Goal: Transaction & Acquisition: Purchase product/service

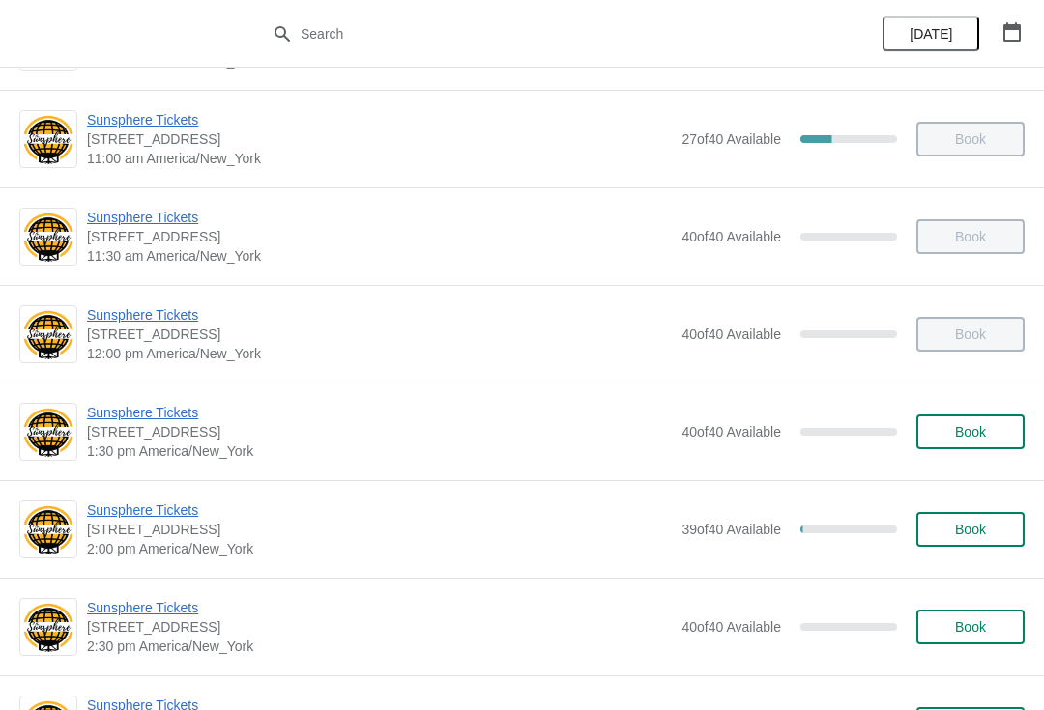
scroll to position [288, 0]
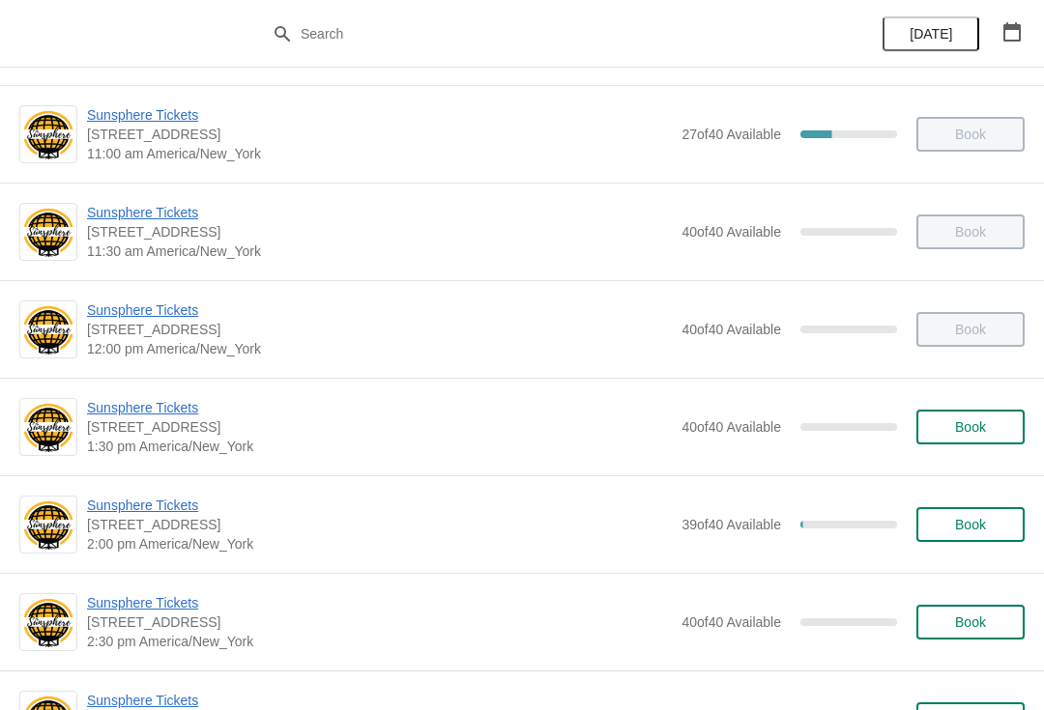
click at [174, 410] on span "Sunsphere Tickets" at bounding box center [379, 407] width 585 height 19
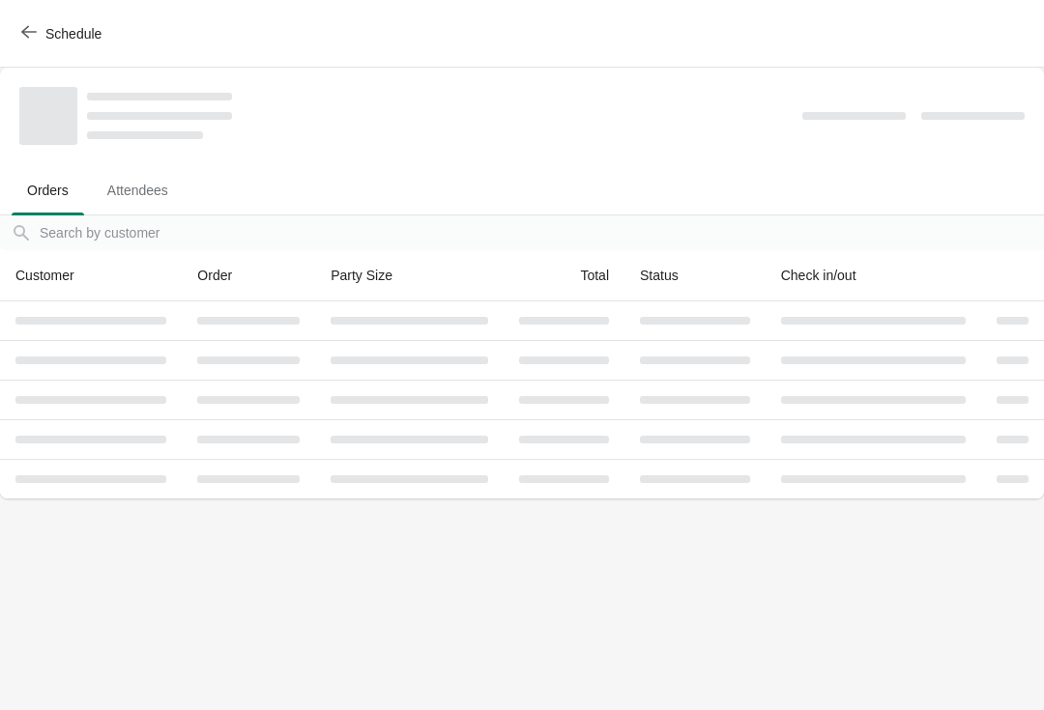
scroll to position [0, 0]
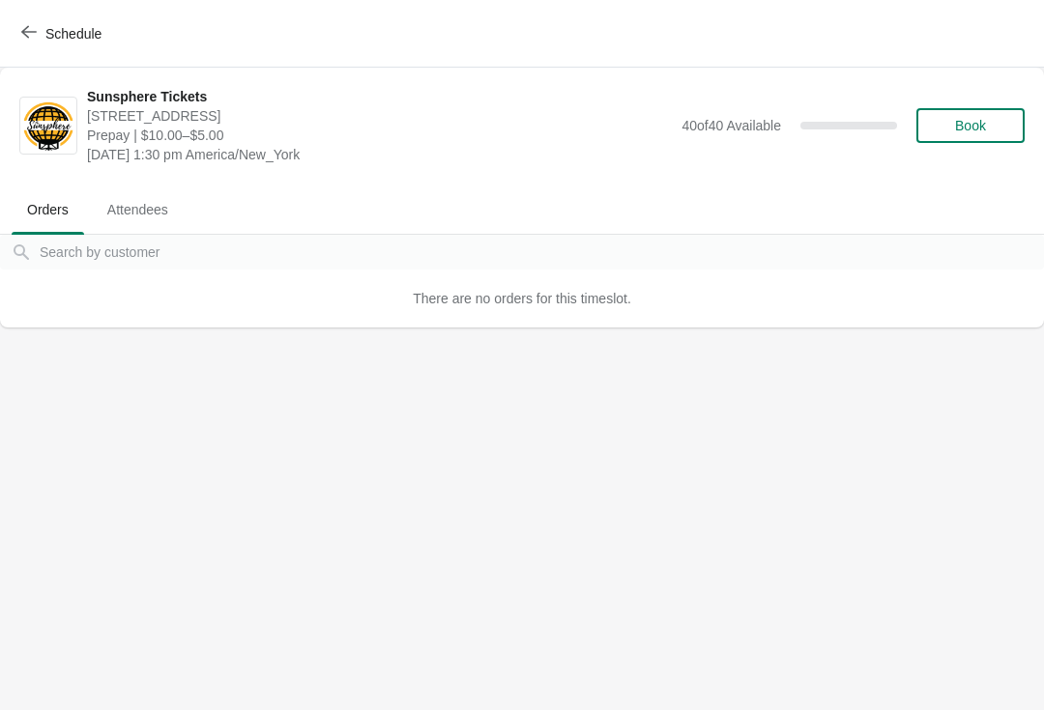
click at [993, 131] on span "Book" at bounding box center [969, 125] width 73 height 15
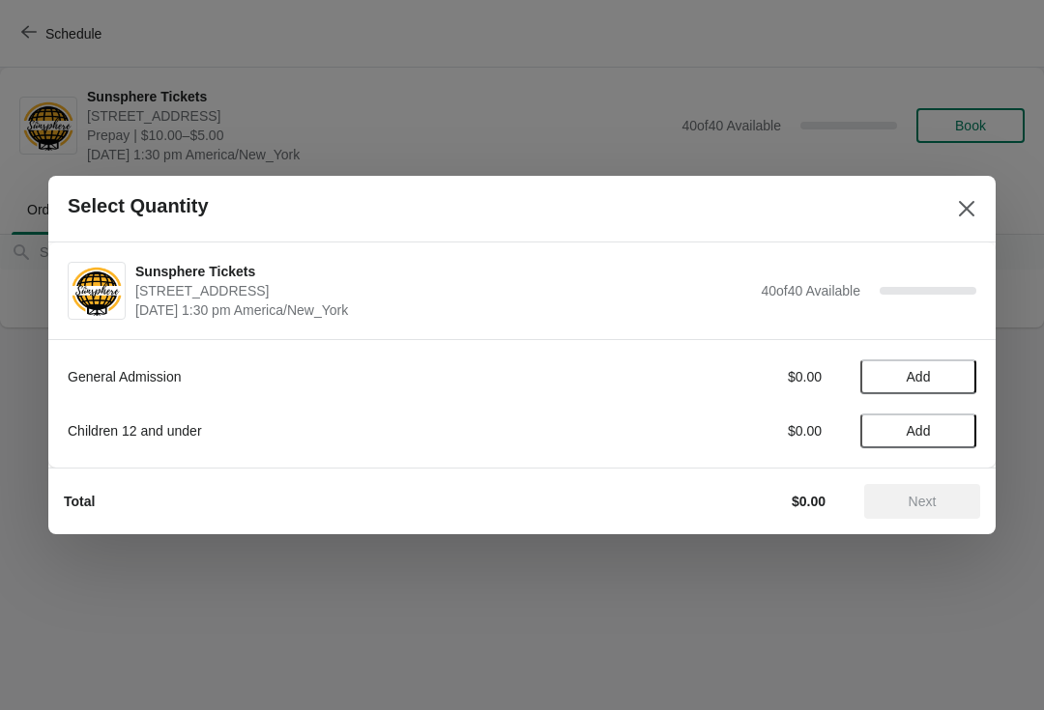
click at [948, 375] on span "Add" at bounding box center [917, 376] width 81 height 15
click at [942, 376] on icon at bounding box center [951, 377] width 20 height 20
click at [936, 494] on span "Next" at bounding box center [922, 501] width 28 height 15
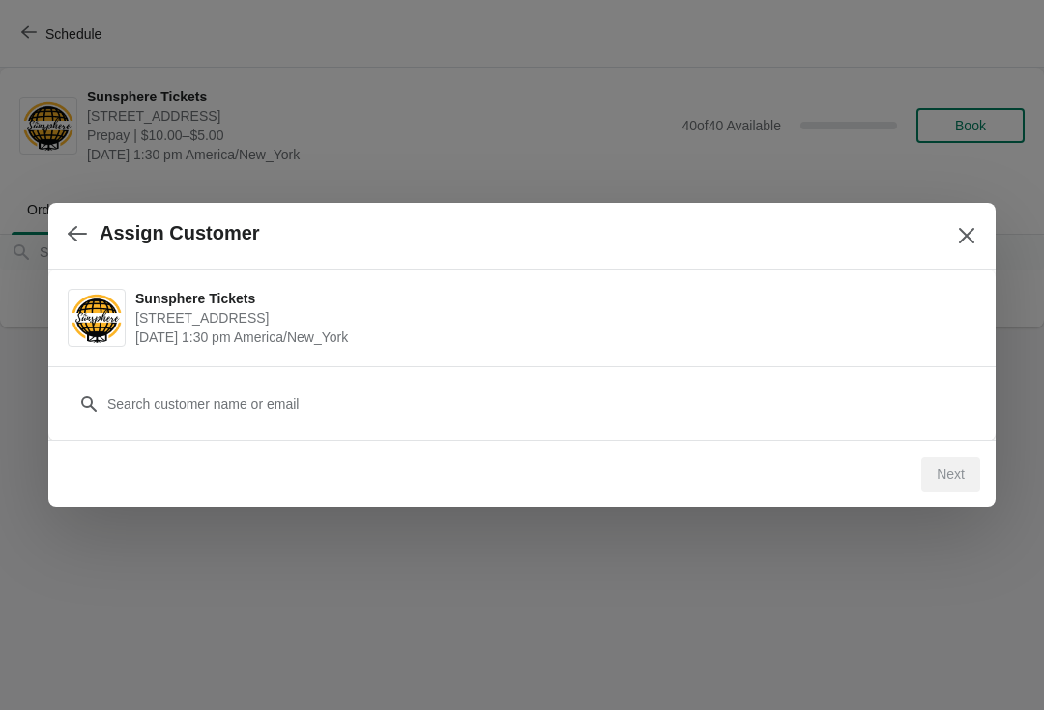
click at [788, 369] on div "Customer" at bounding box center [522, 394] width 908 height 54
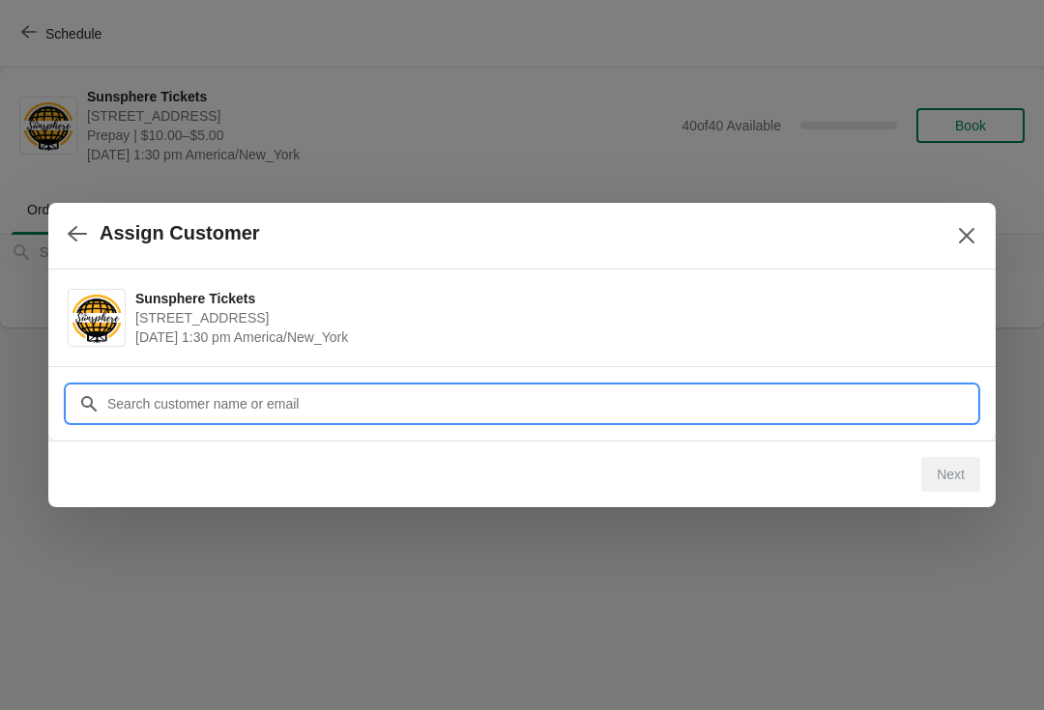
click at [356, 401] on input "Customer" at bounding box center [541, 404] width 870 height 35
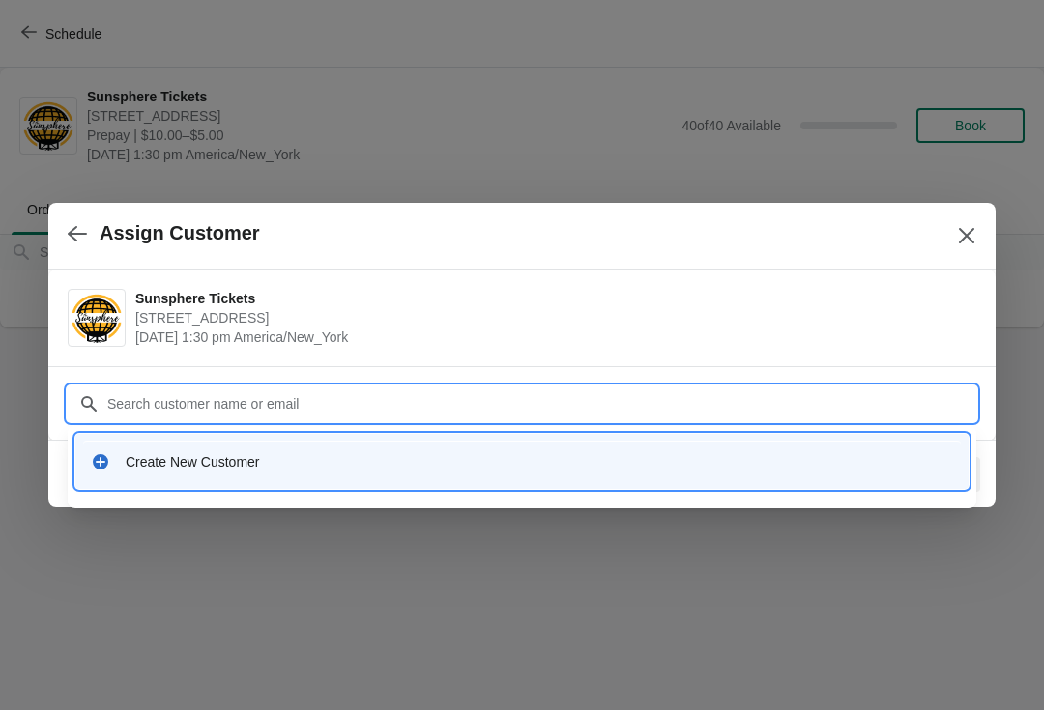
click at [323, 467] on div "Create New Customer" at bounding box center [539, 461] width 827 height 19
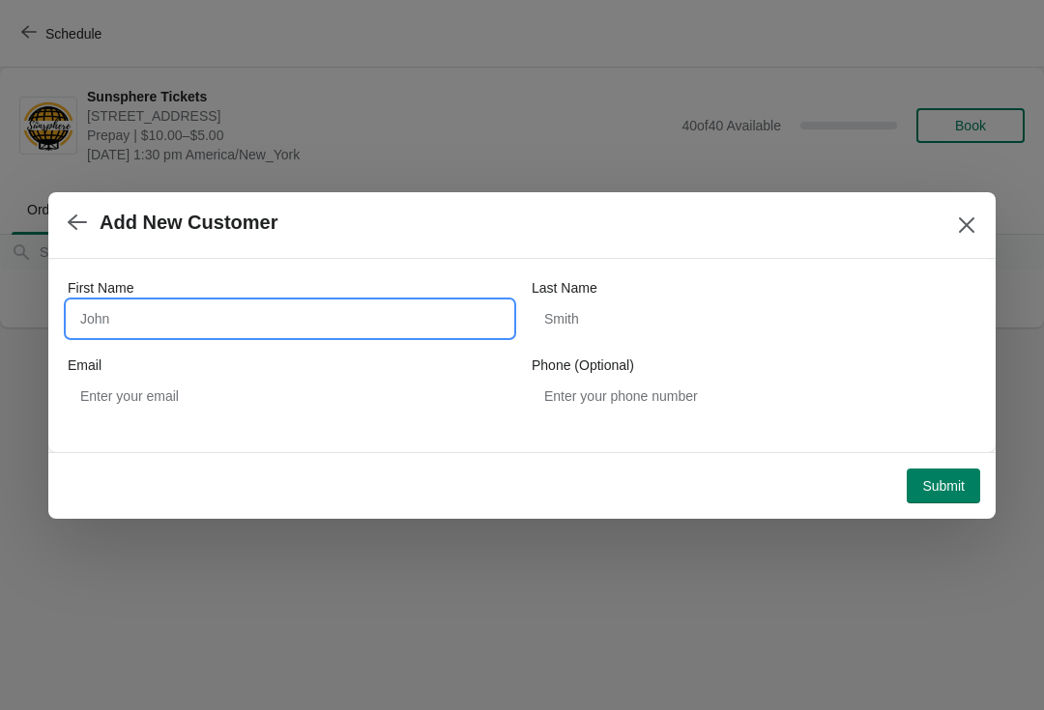
click at [269, 306] on input "First Name" at bounding box center [290, 318] width 444 height 35
type input "W"
click at [937, 461] on div "Submit" at bounding box center [518, 482] width 924 height 43
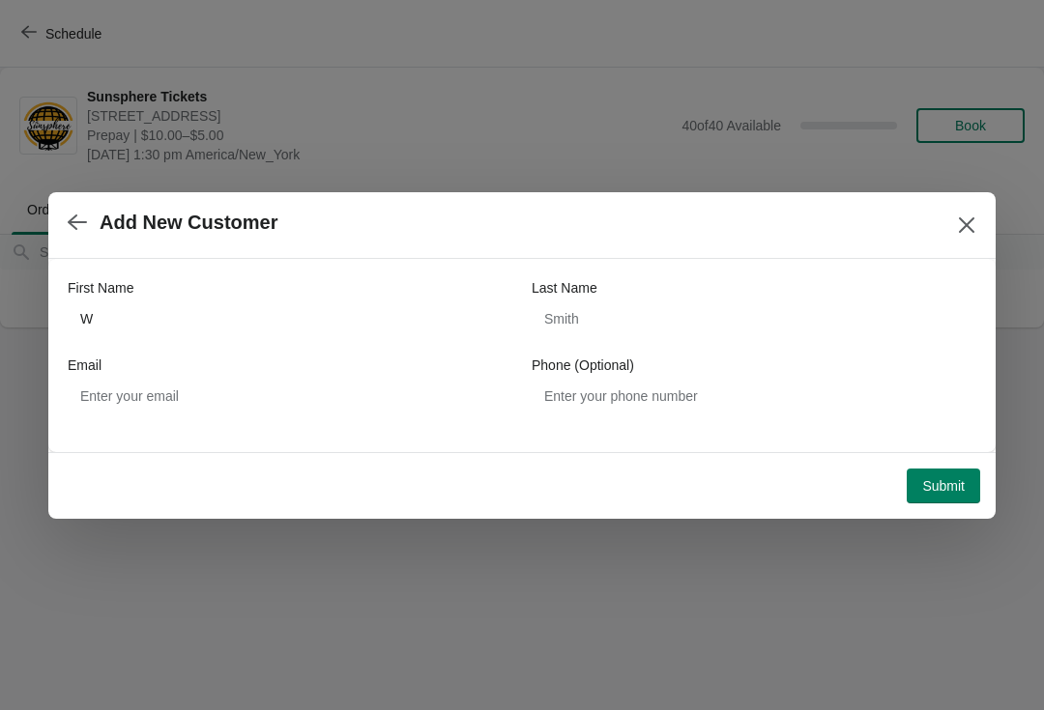
click at [944, 491] on span "Submit" at bounding box center [943, 485] width 43 height 15
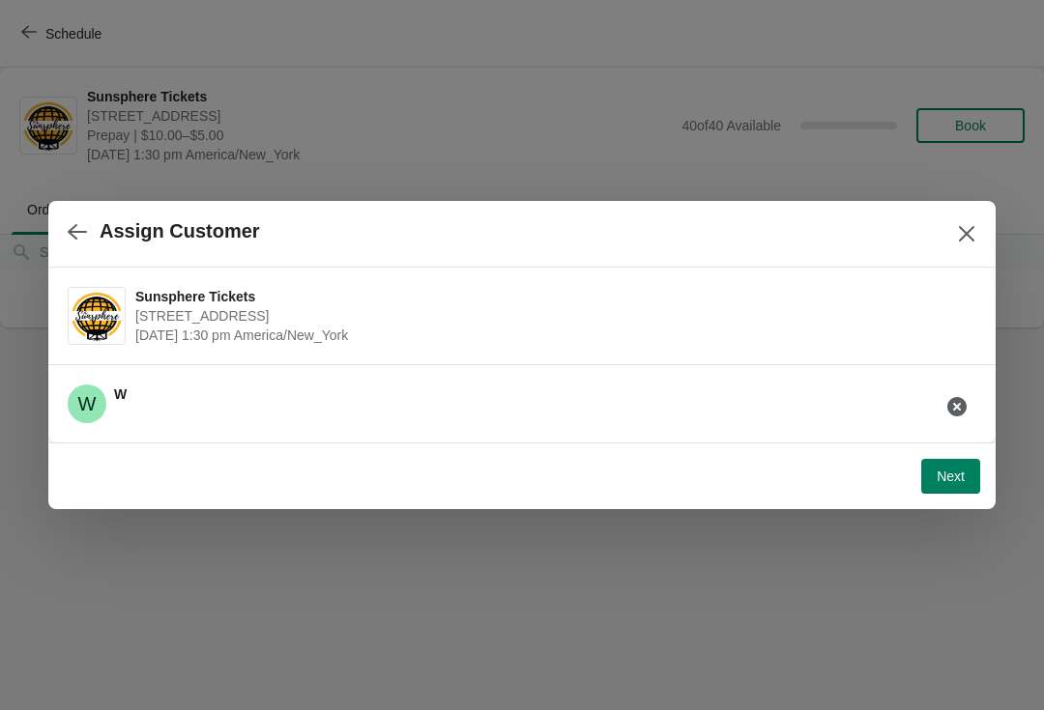
click at [957, 466] on button "Next" at bounding box center [950, 476] width 59 height 35
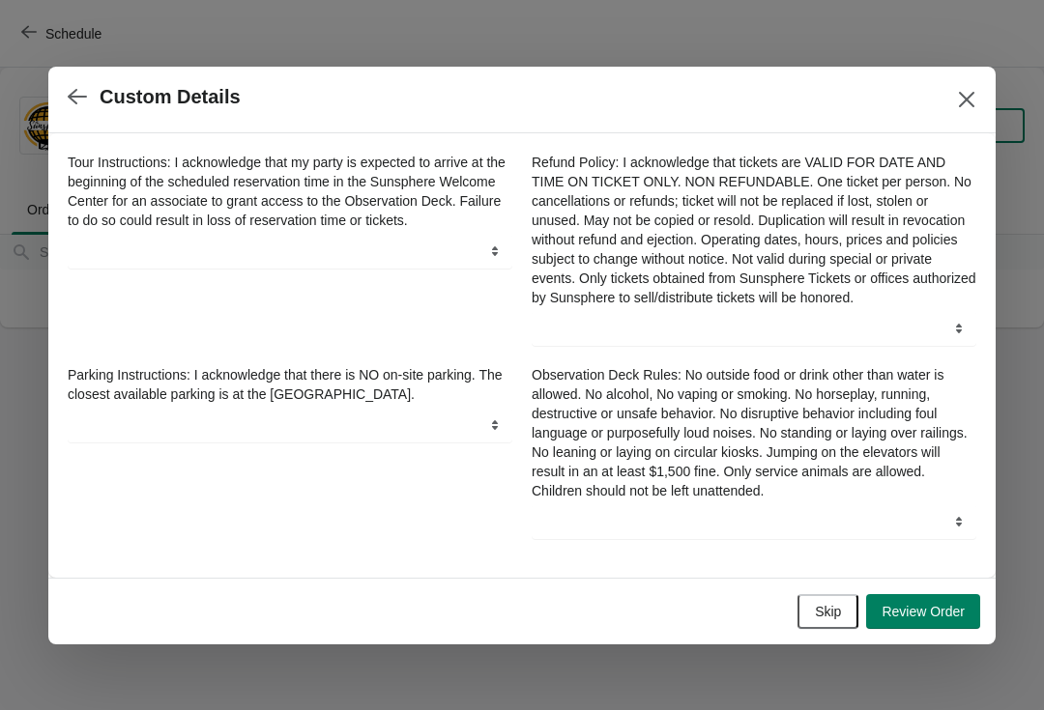
click at [831, 615] on span "Skip" at bounding box center [828, 611] width 26 height 15
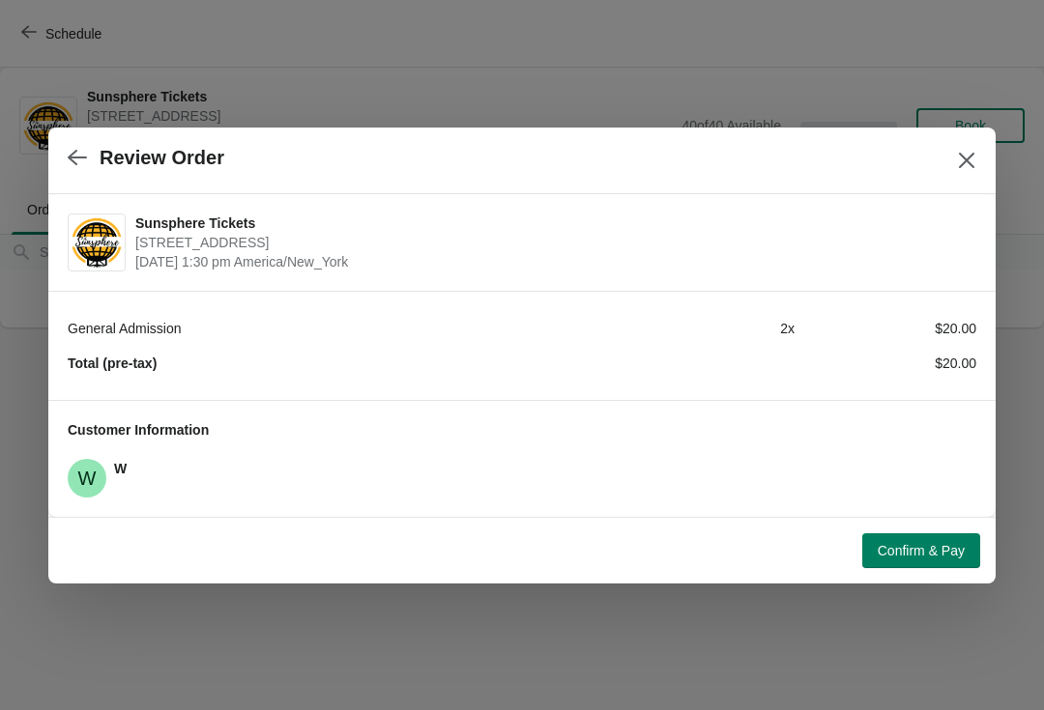
click at [910, 538] on button "Confirm & Pay" at bounding box center [921, 550] width 118 height 35
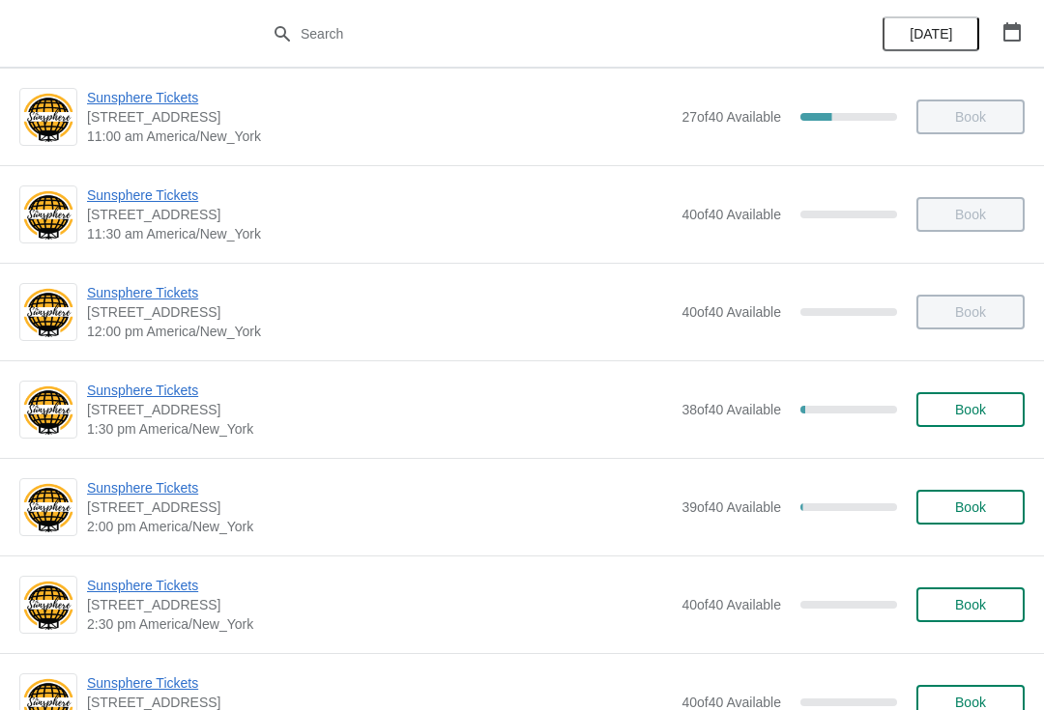
scroll to position [304, 0]
click at [174, 479] on span "Sunsphere Tickets" at bounding box center [379, 488] width 585 height 19
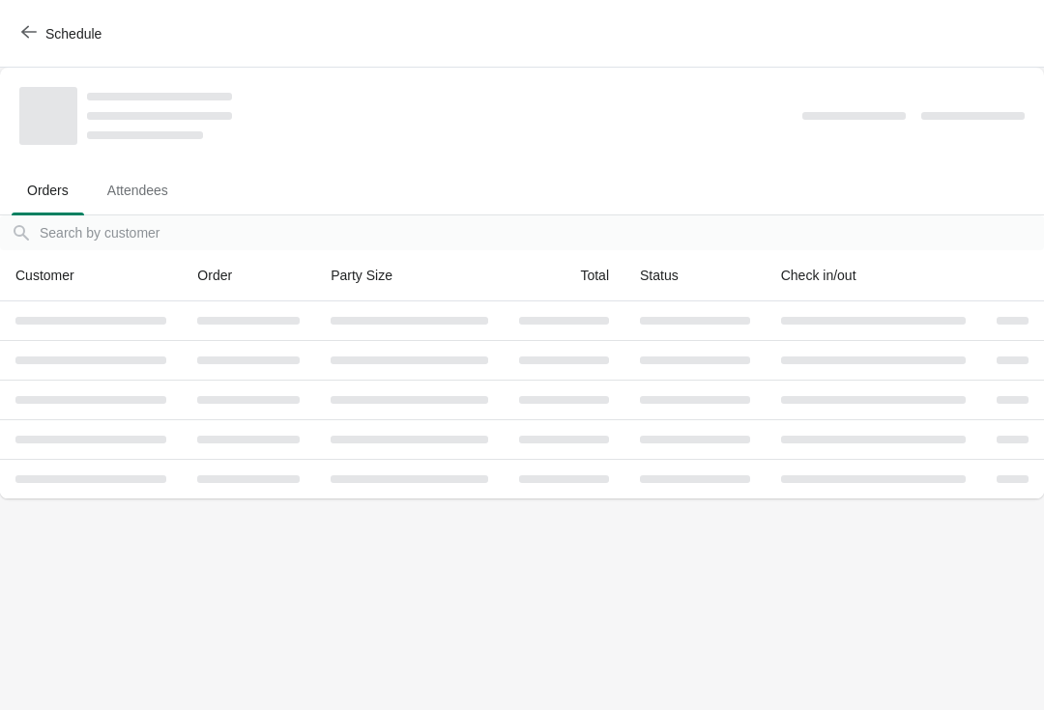
scroll to position [0, 0]
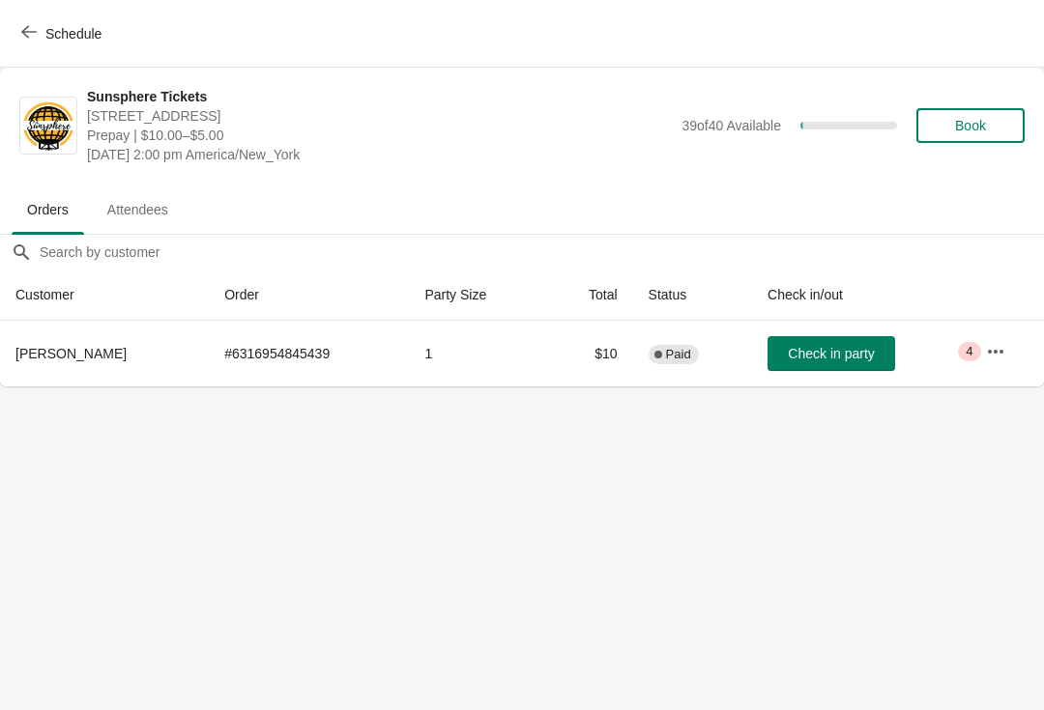
click at [851, 356] on span "Check in party" at bounding box center [831, 353] width 86 height 15
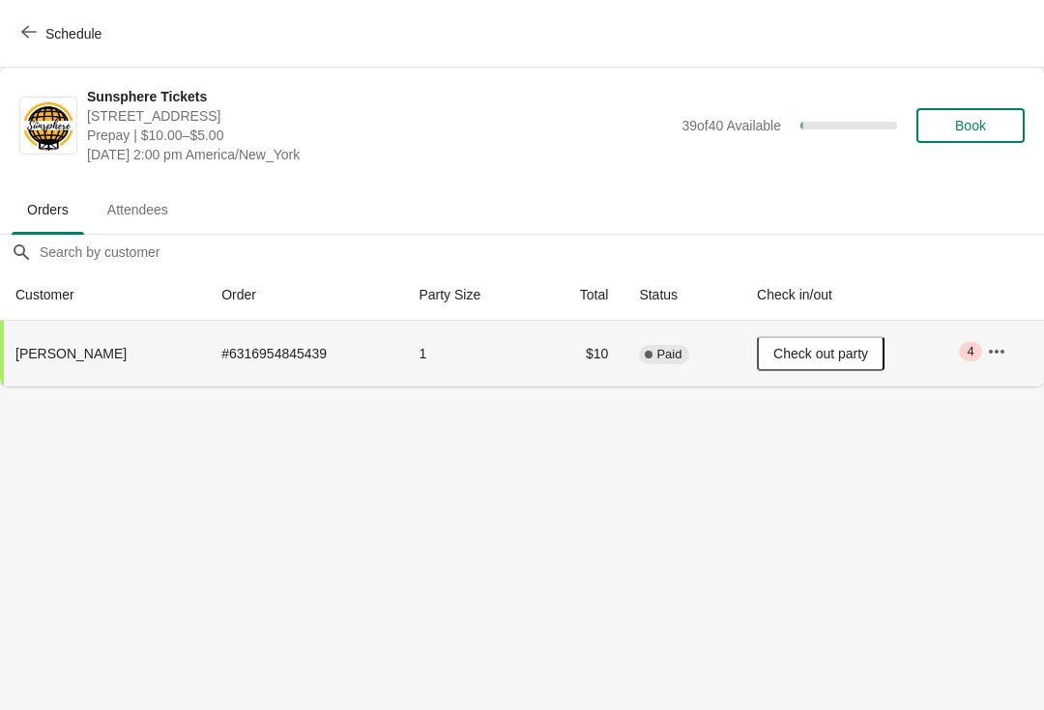
click at [57, 28] on span "Schedule" at bounding box center [73, 33] width 56 height 15
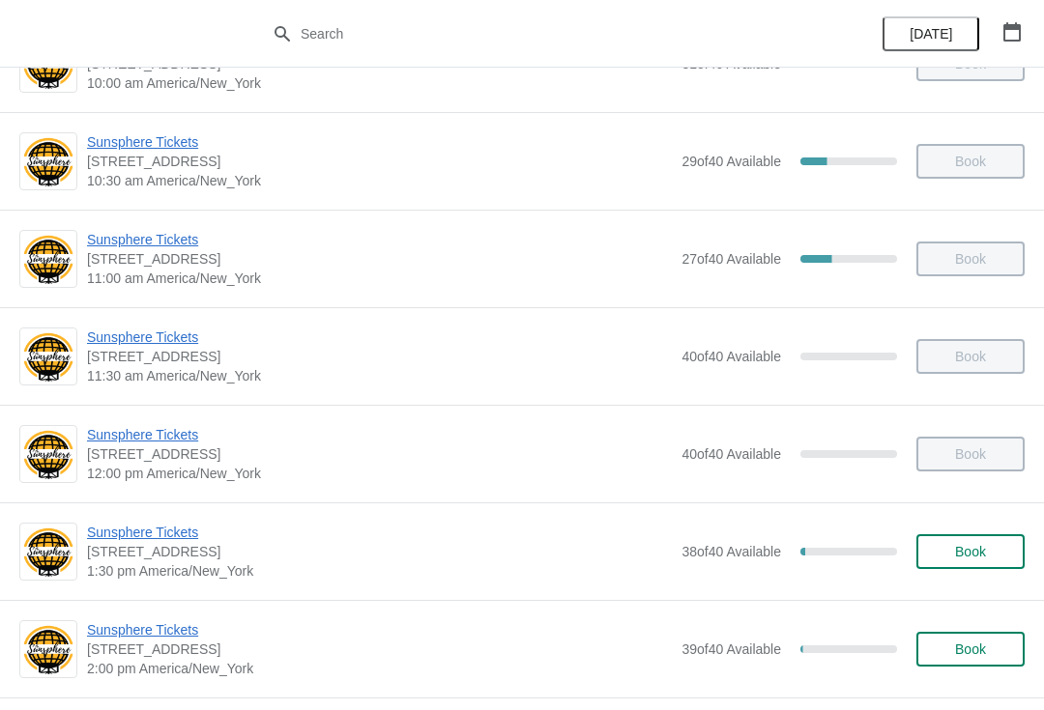
scroll to position [301, 0]
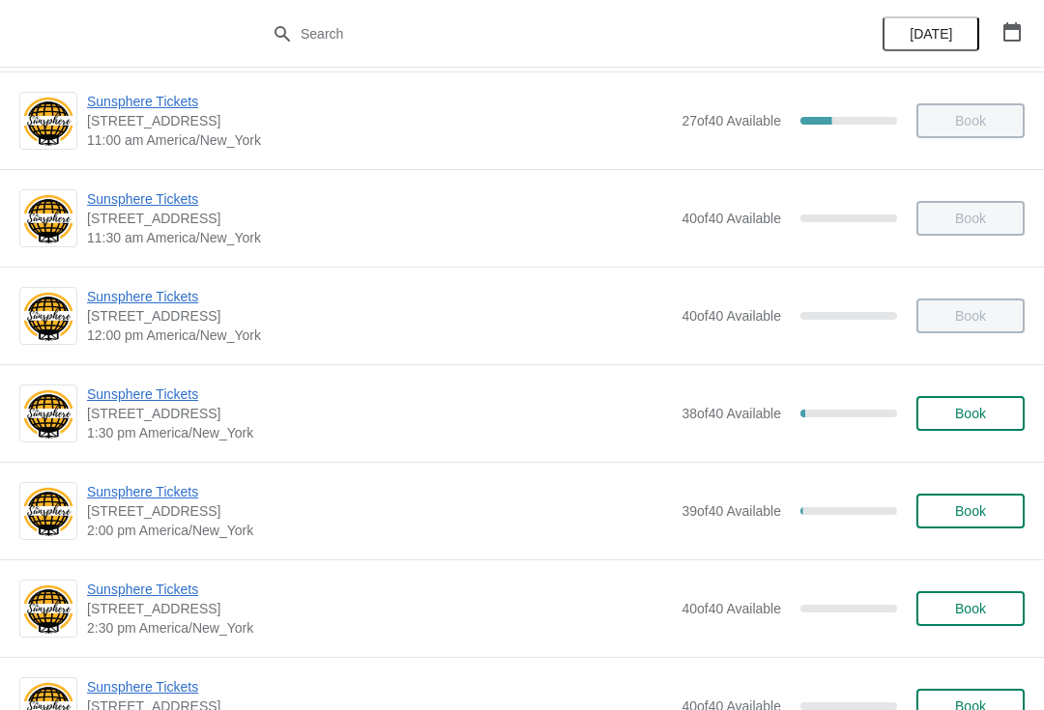
click at [978, 407] on span "Book" at bounding box center [970, 413] width 31 height 15
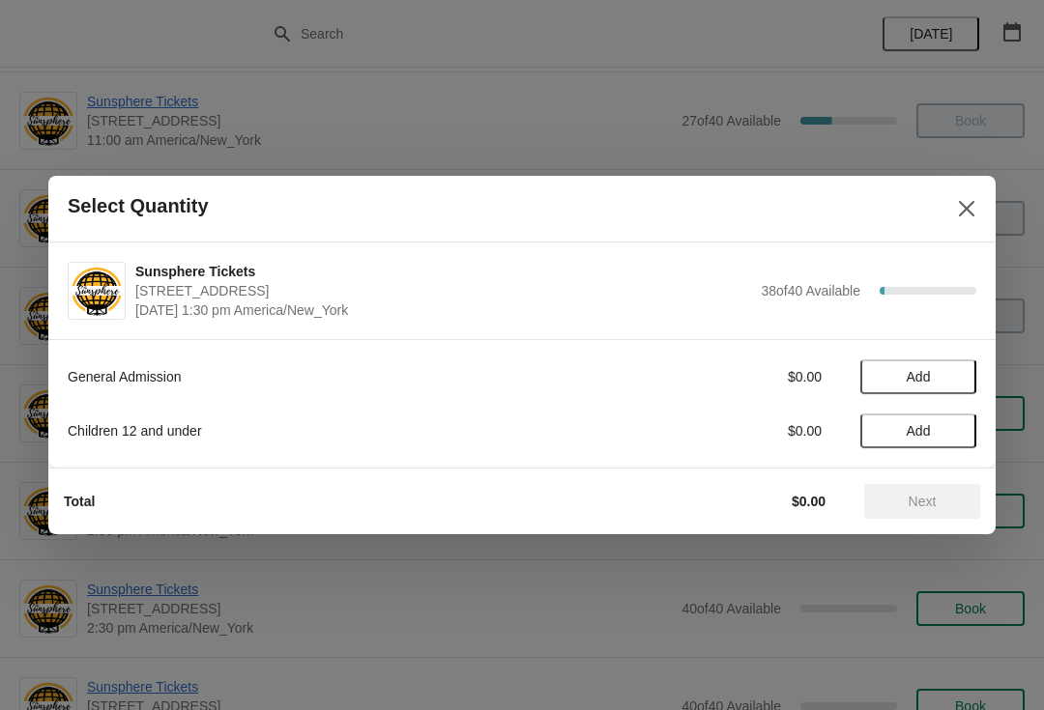
click at [935, 386] on button "Add" at bounding box center [918, 376] width 116 height 35
click at [935, 508] on span "Next" at bounding box center [922, 501] width 28 height 15
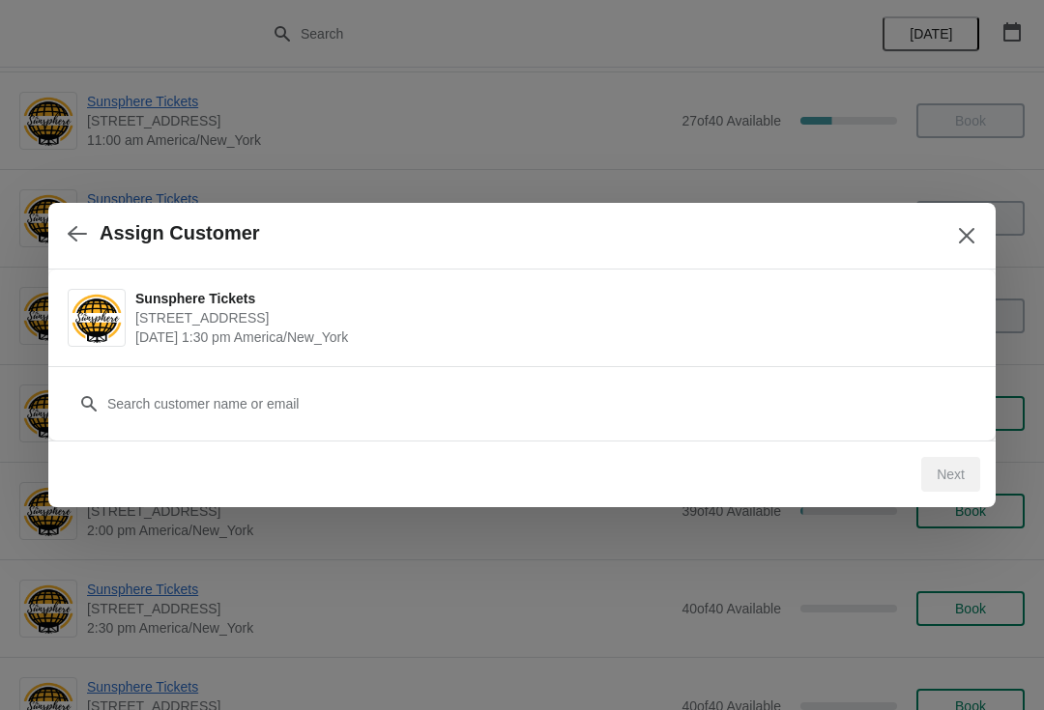
click at [841, 444] on div "Next" at bounding box center [513, 467] width 931 height 50
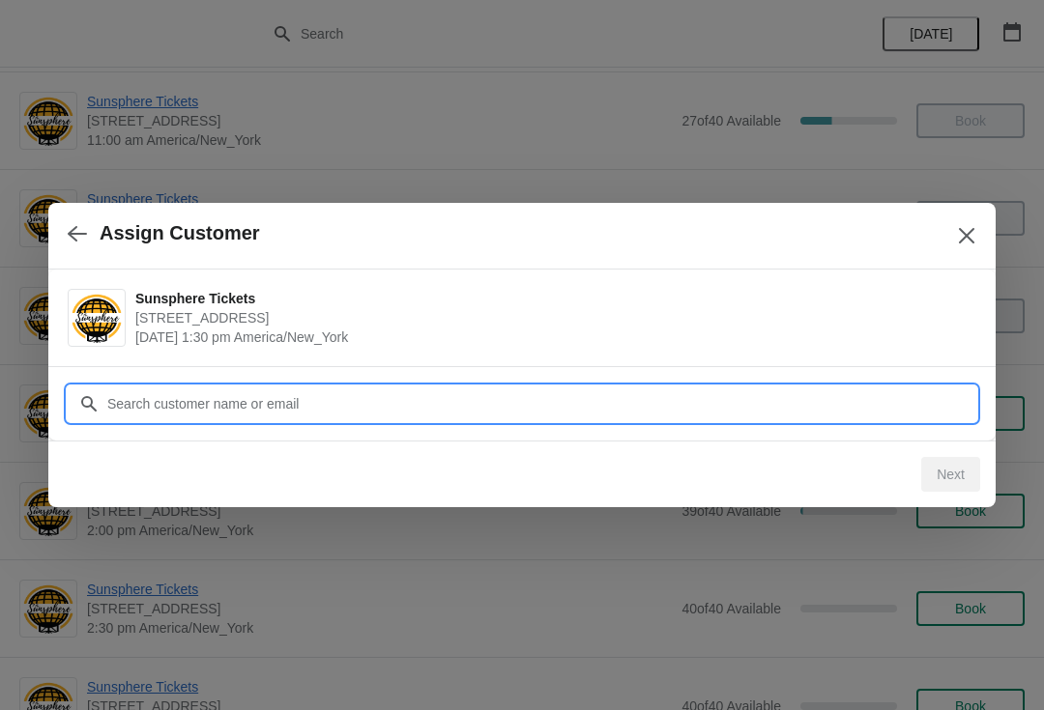
click at [337, 413] on input "Customer" at bounding box center [541, 404] width 870 height 35
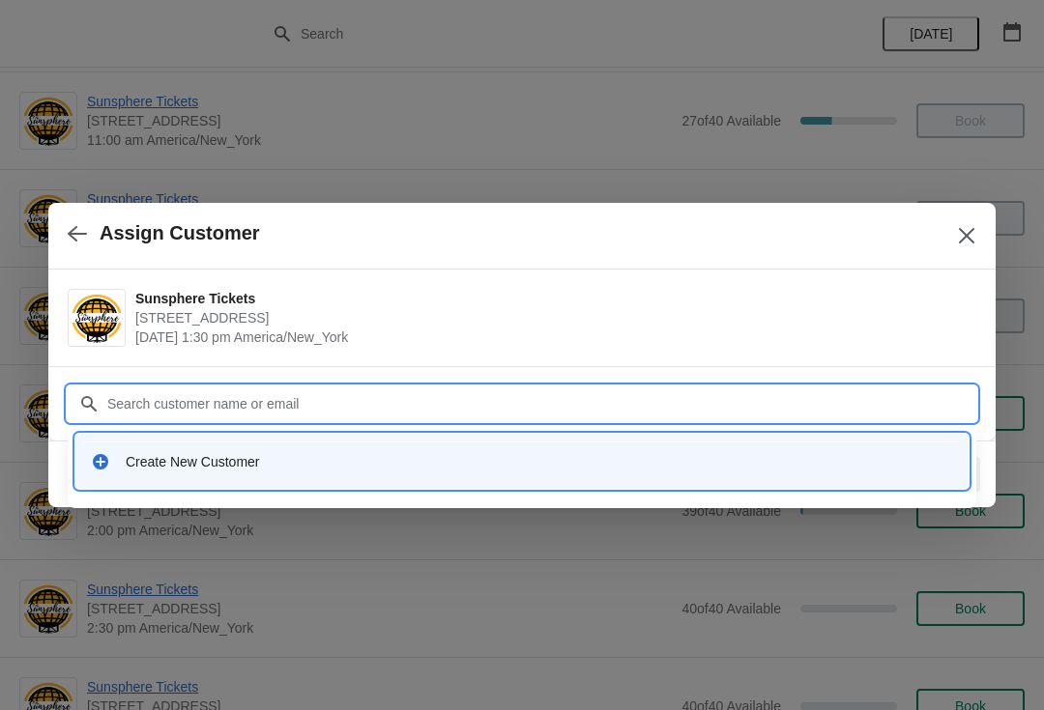
click at [367, 456] on div "Create New Customer" at bounding box center [539, 461] width 827 height 19
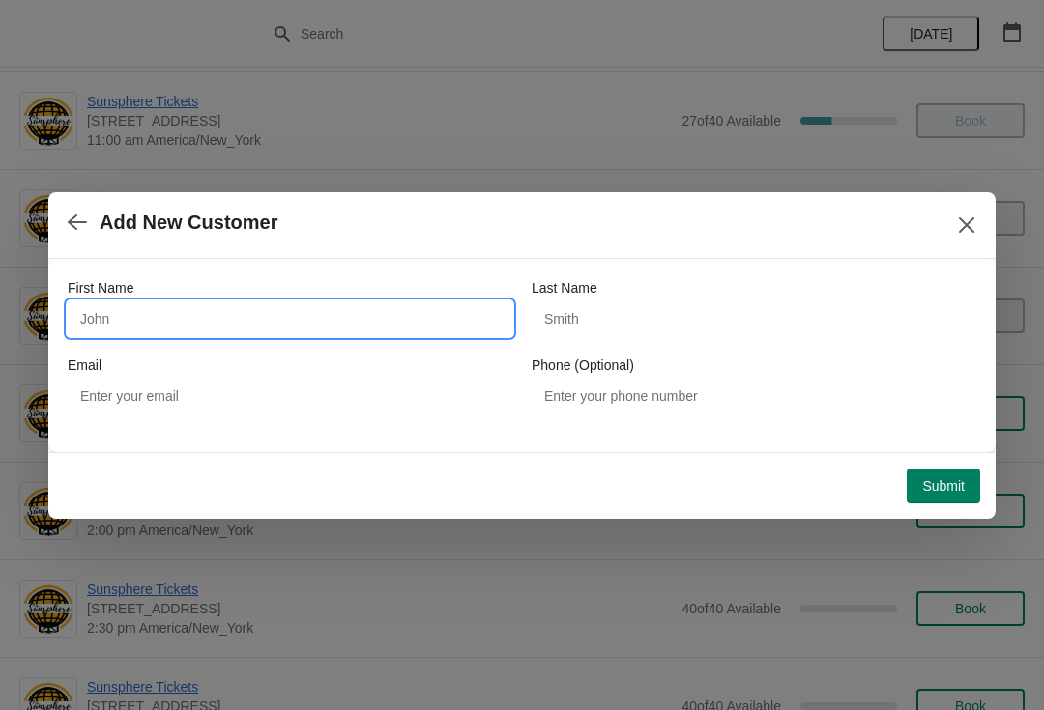
click at [337, 315] on input "First Name" at bounding box center [290, 318] width 444 height 35
type input "W"
click at [945, 473] on button "Submit" at bounding box center [942, 486] width 73 height 35
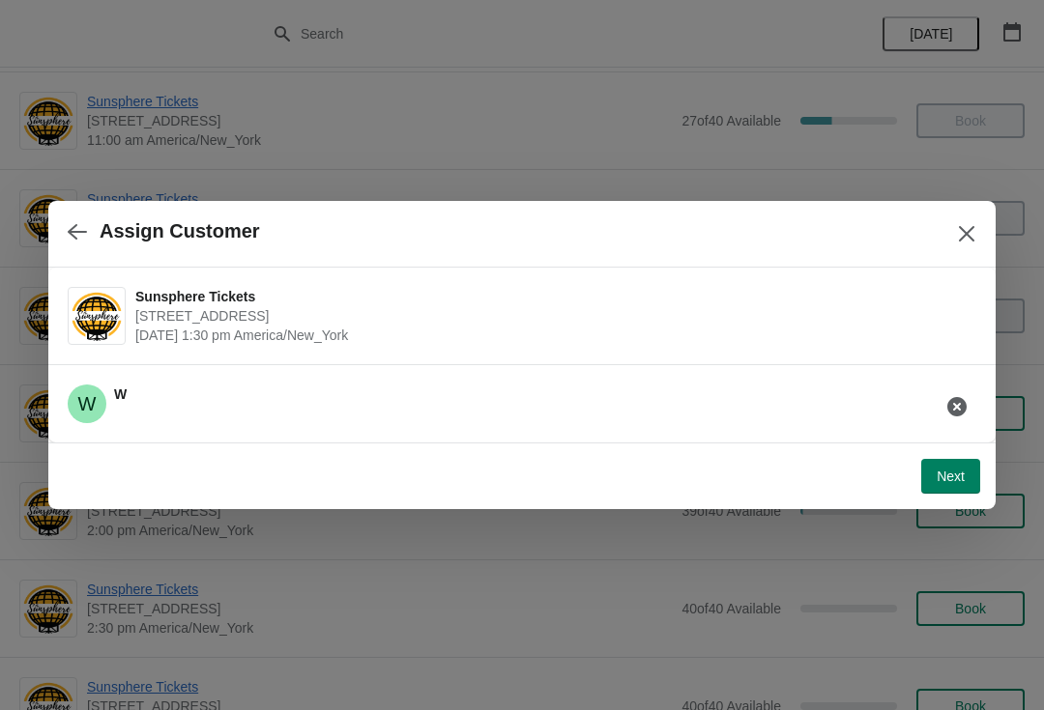
click at [952, 467] on button "Next" at bounding box center [950, 476] width 59 height 35
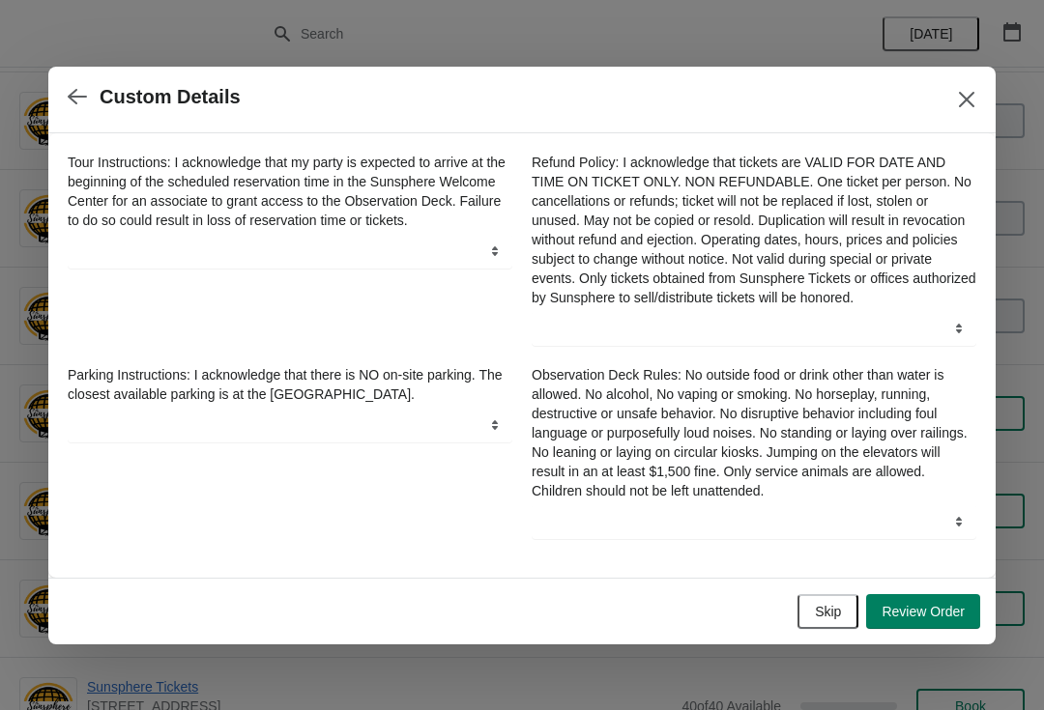
click at [839, 617] on span "Skip" at bounding box center [828, 611] width 26 height 15
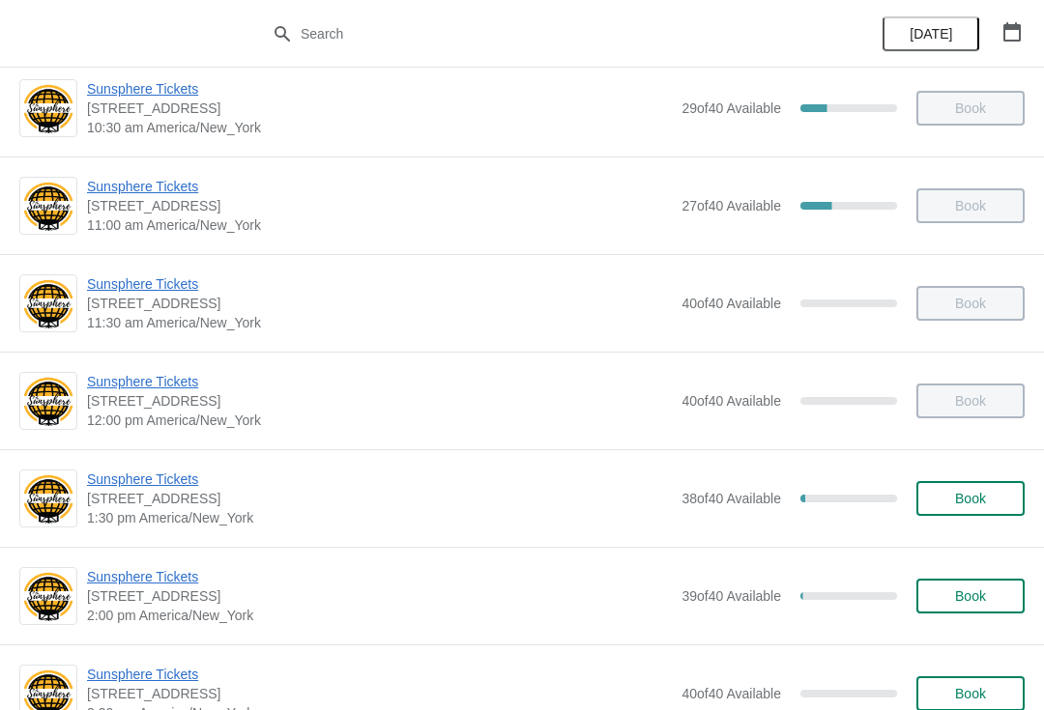
scroll to position [243, 0]
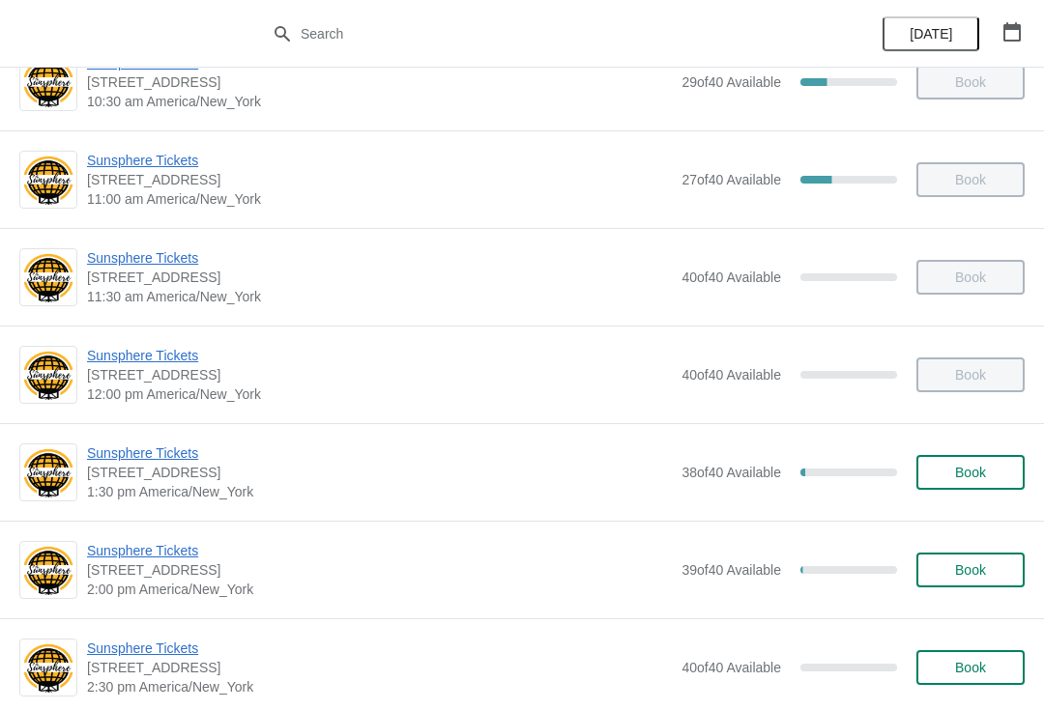
click at [987, 488] on button "Book" at bounding box center [970, 472] width 108 height 35
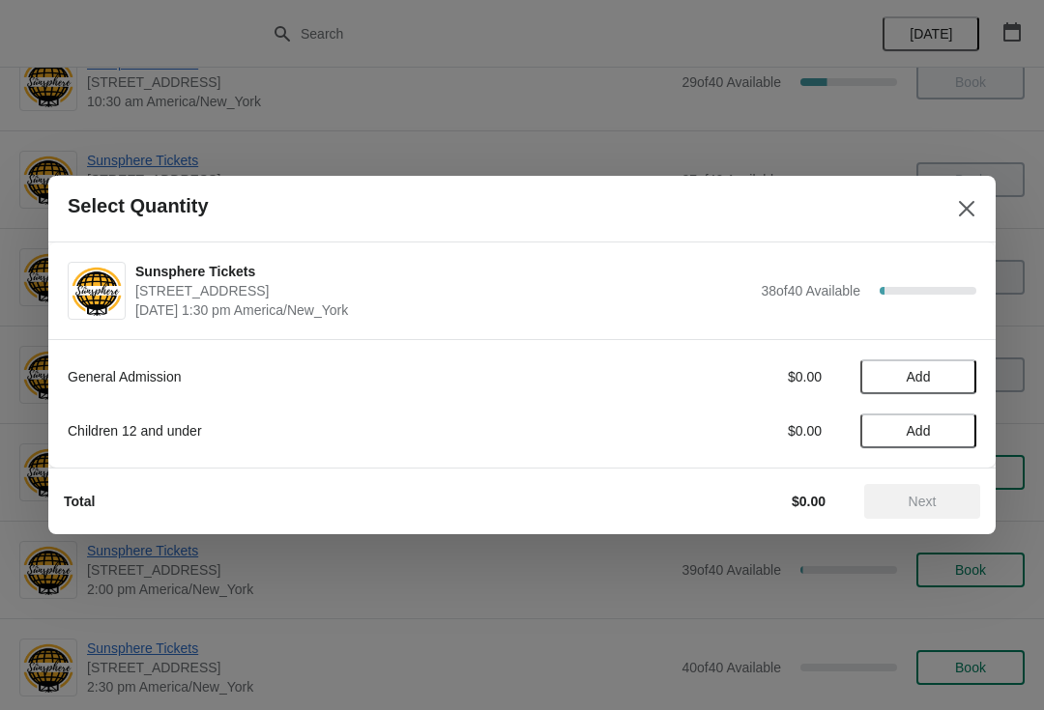
click at [933, 387] on button "Add" at bounding box center [918, 376] width 116 height 35
click at [946, 437] on span "Add" at bounding box center [917, 430] width 81 height 15
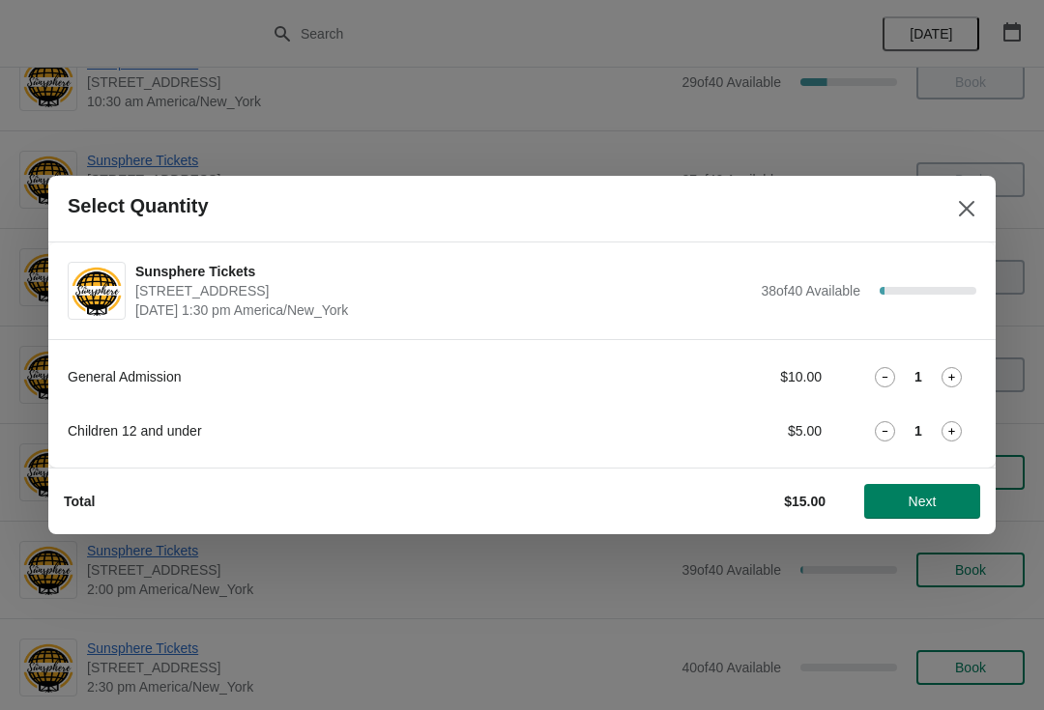
click at [933, 498] on span "Next" at bounding box center [922, 501] width 28 height 15
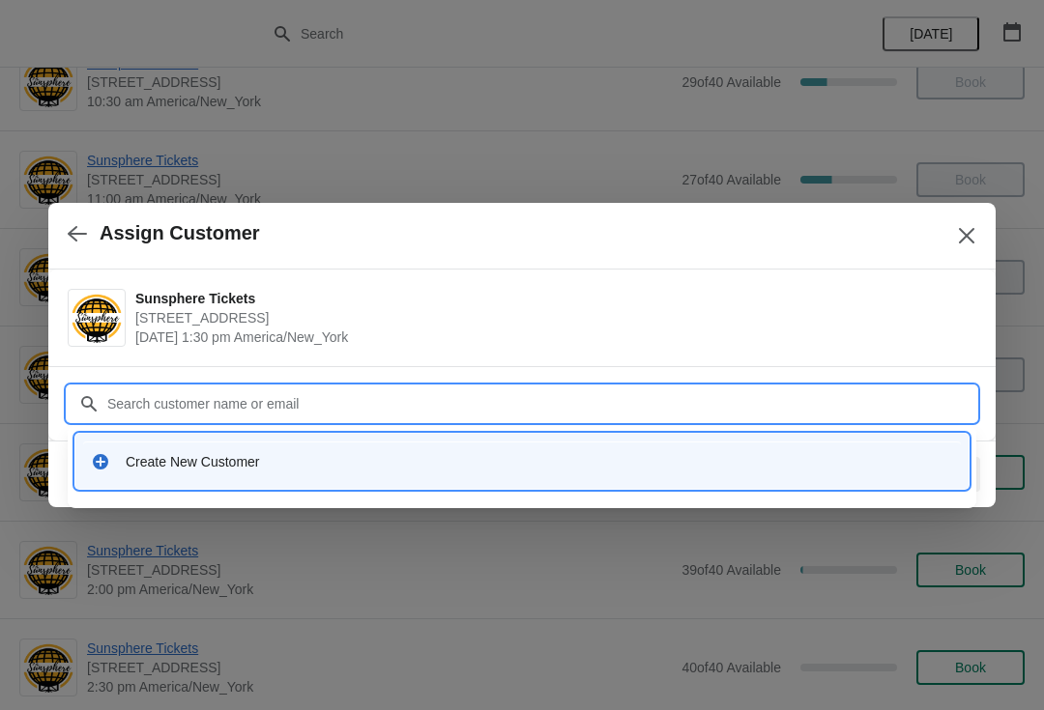
click at [585, 473] on div "Create New Customer" at bounding box center [521, 462] width 877 height 40
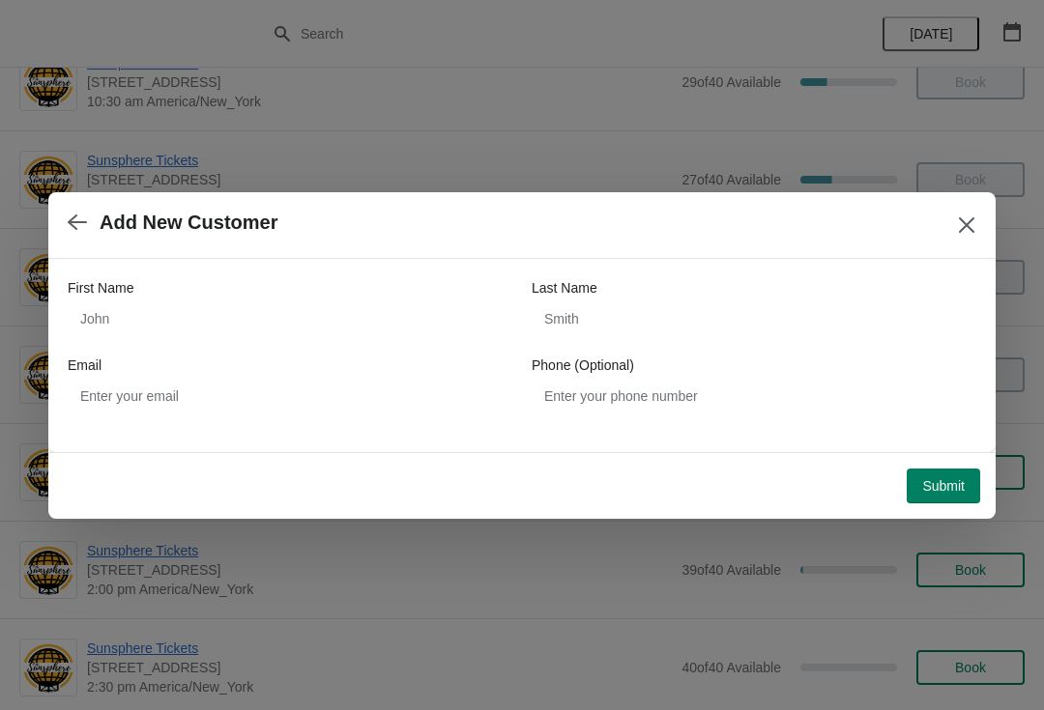
click at [300, 346] on div "First Name Last Name Email Phone (Optional)" at bounding box center [522, 345] width 908 height 135
click at [241, 346] on div "First Name Last Name Email Phone (Optional)" at bounding box center [522, 345] width 908 height 135
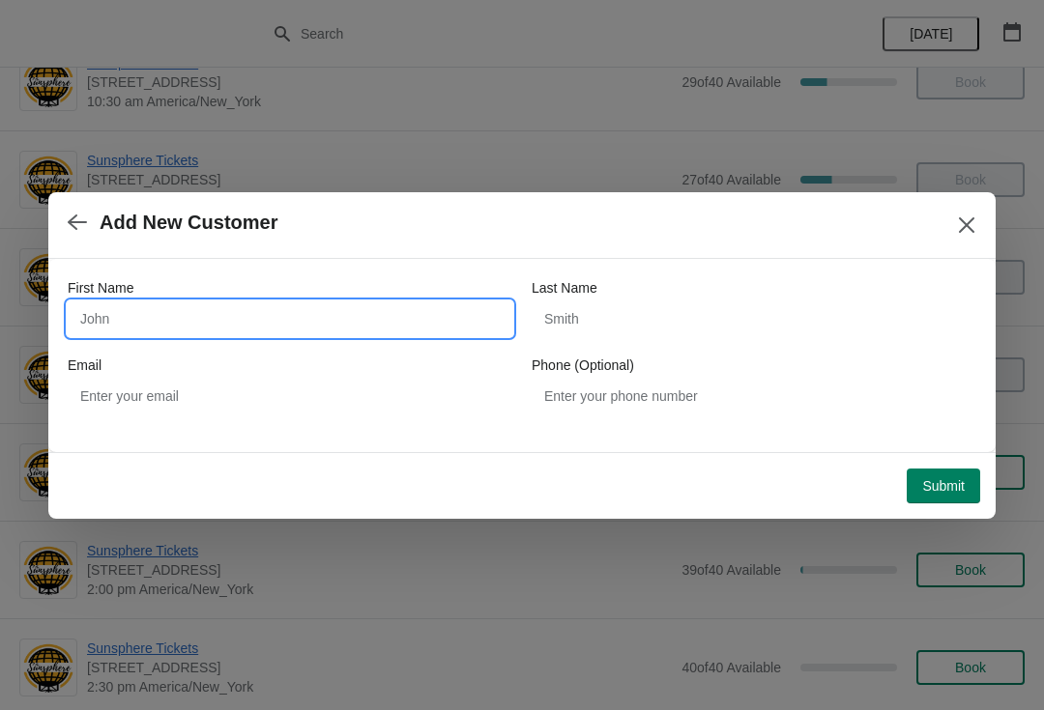
click at [183, 314] on input "First Name" at bounding box center [290, 318] width 444 height 35
type input "W"
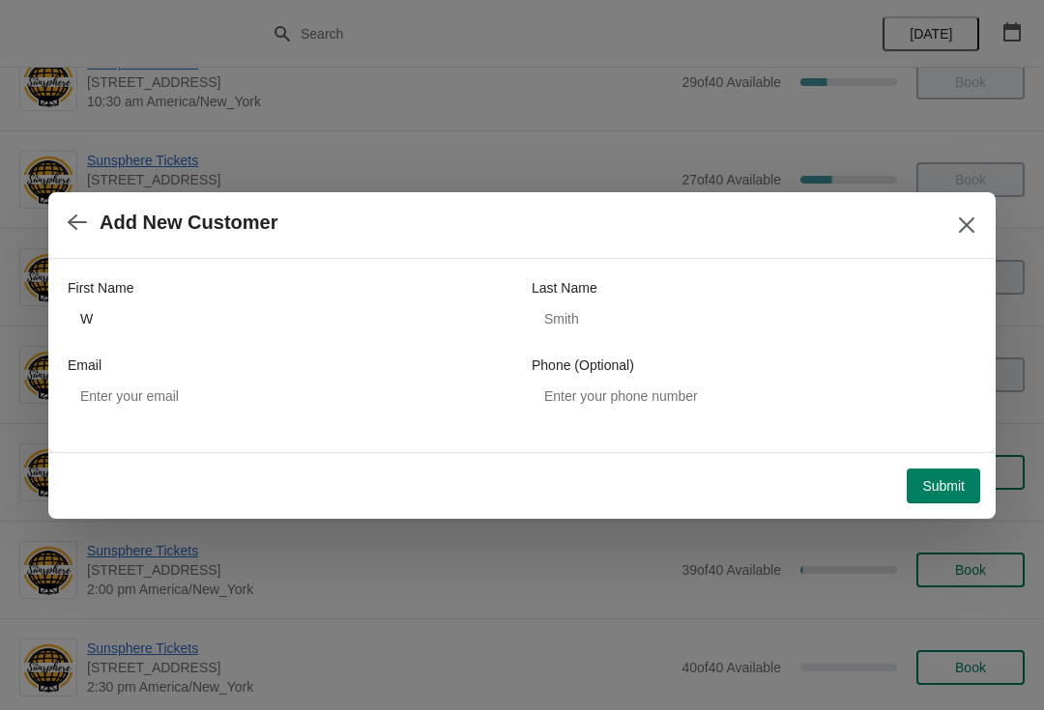
click at [958, 482] on span "Submit" at bounding box center [943, 485] width 43 height 15
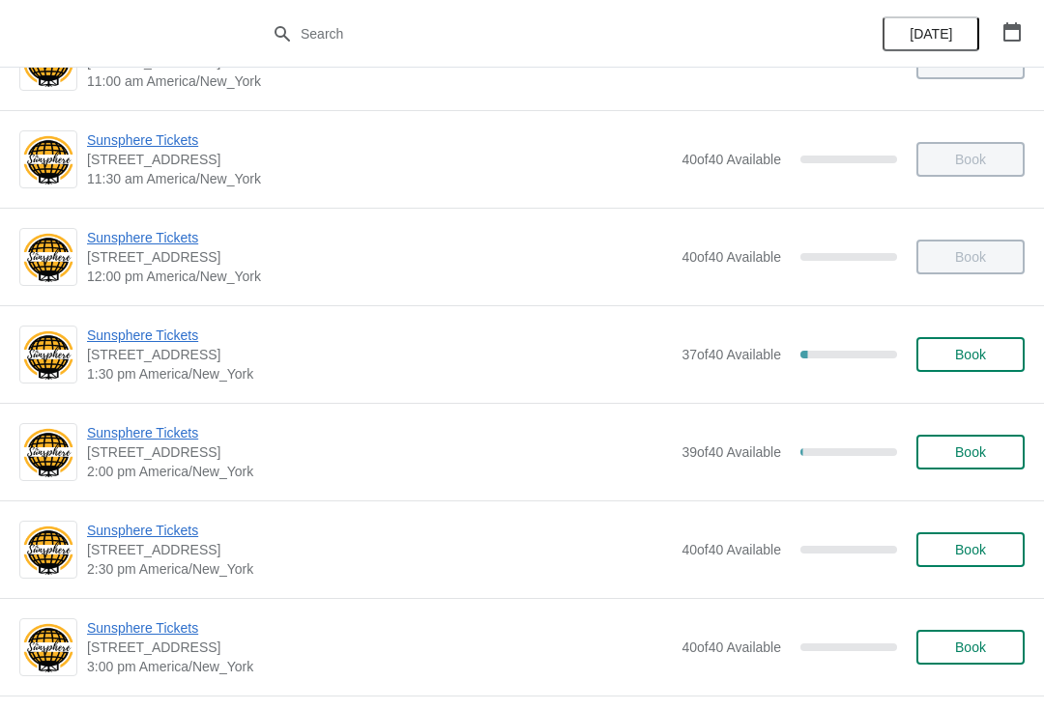
scroll to position [362, 0]
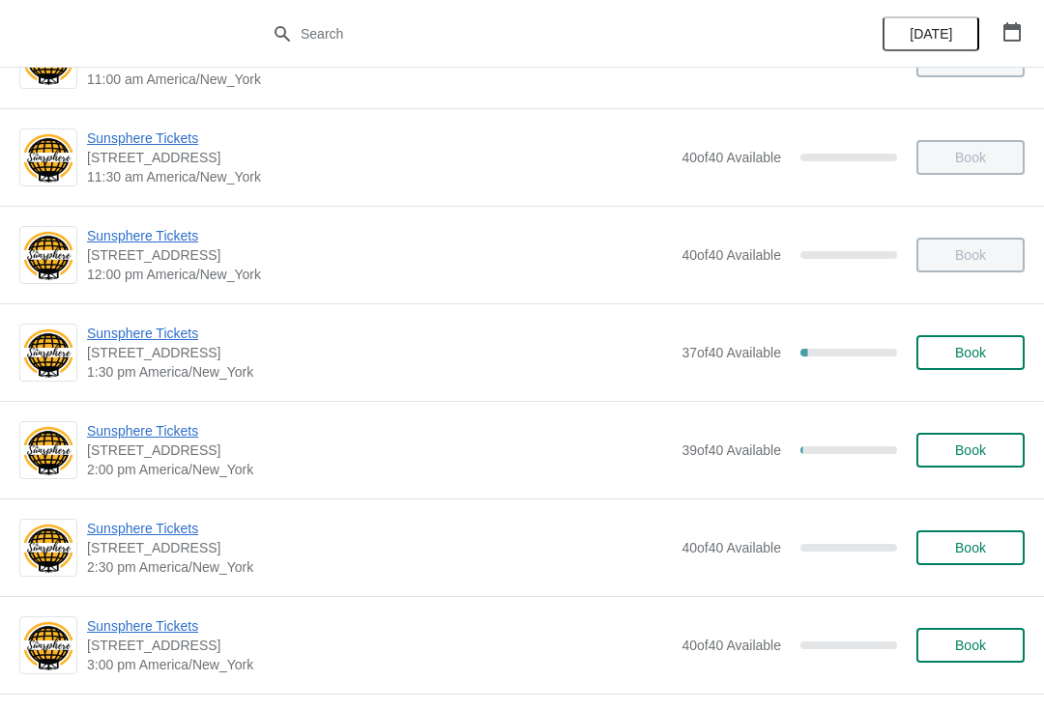
click at [1006, 366] on button "Book" at bounding box center [970, 352] width 108 height 35
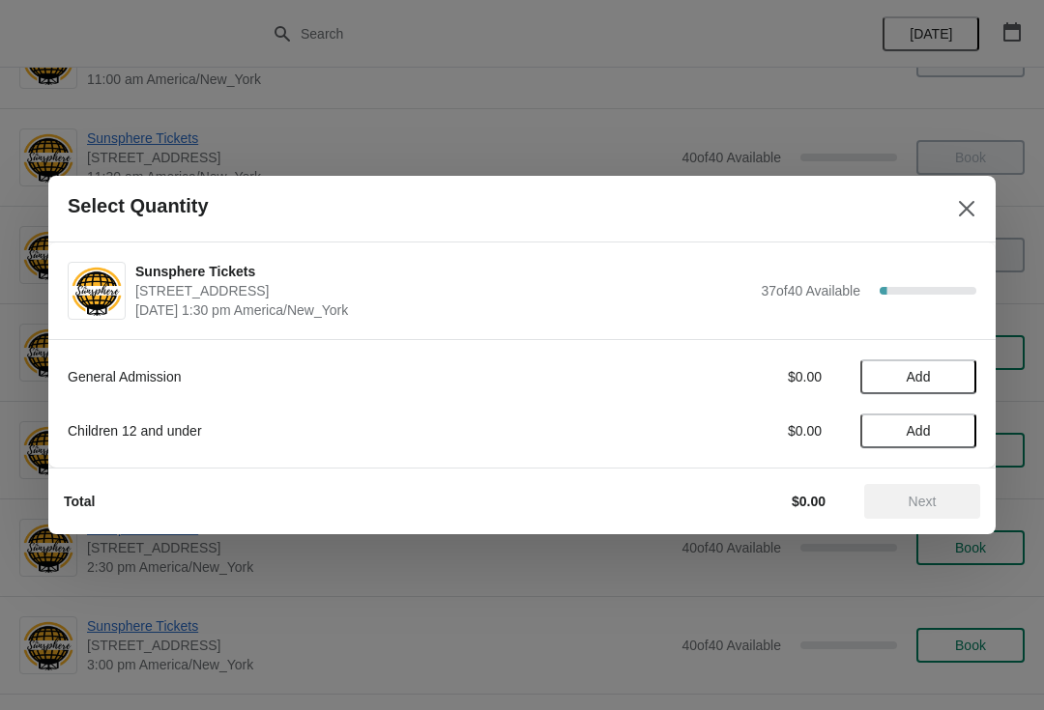
click at [943, 360] on button "Add" at bounding box center [918, 376] width 116 height 35
click at [955, 357] on div "General Admission $10.00 1 Children 12 and under $0.00 Add" at bounding box center [522, 394] width 908 height 108
click at [956, 384] on icon at bounding box center [951, 377] width 20 height 20
click at [935, 501] on span "Next" at bounding box center [922, 501] width 28 height 15
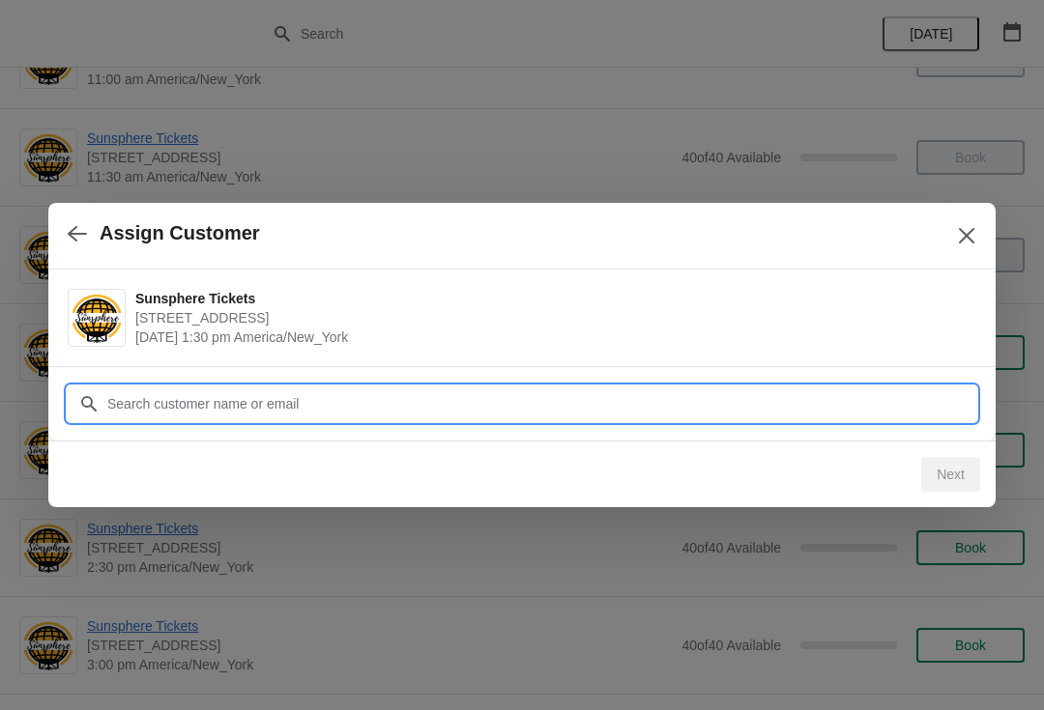
click at [852, 394] on input "Customer" at bounding box center [541, 404] width 870 height 35
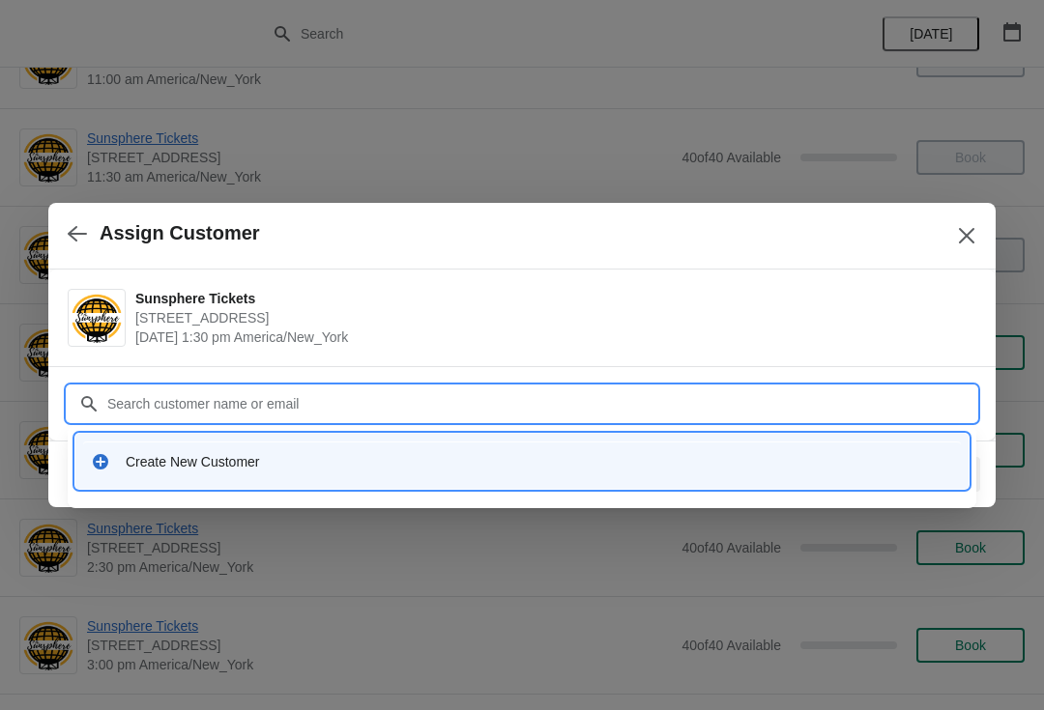
click at [350, 450] on div "Create New Customer" at bounding box center [521, 462] width 877 height 40
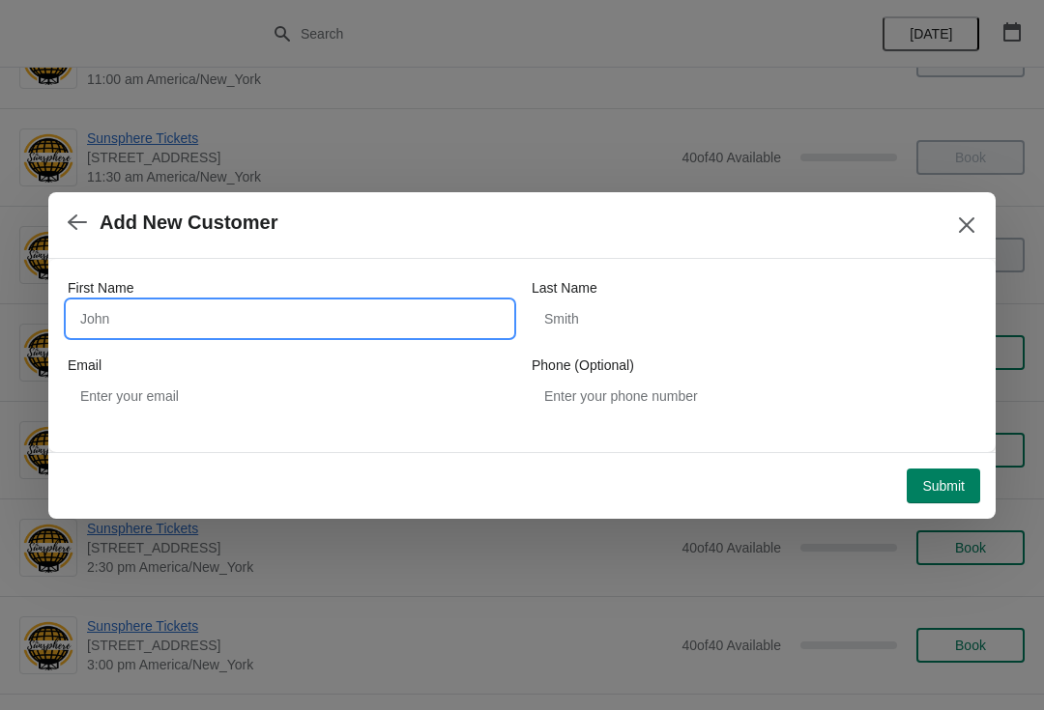
click at [209, 325] on input "First Name" at bounding box center [290, 318] width 444 height 35
type input "Walkin"
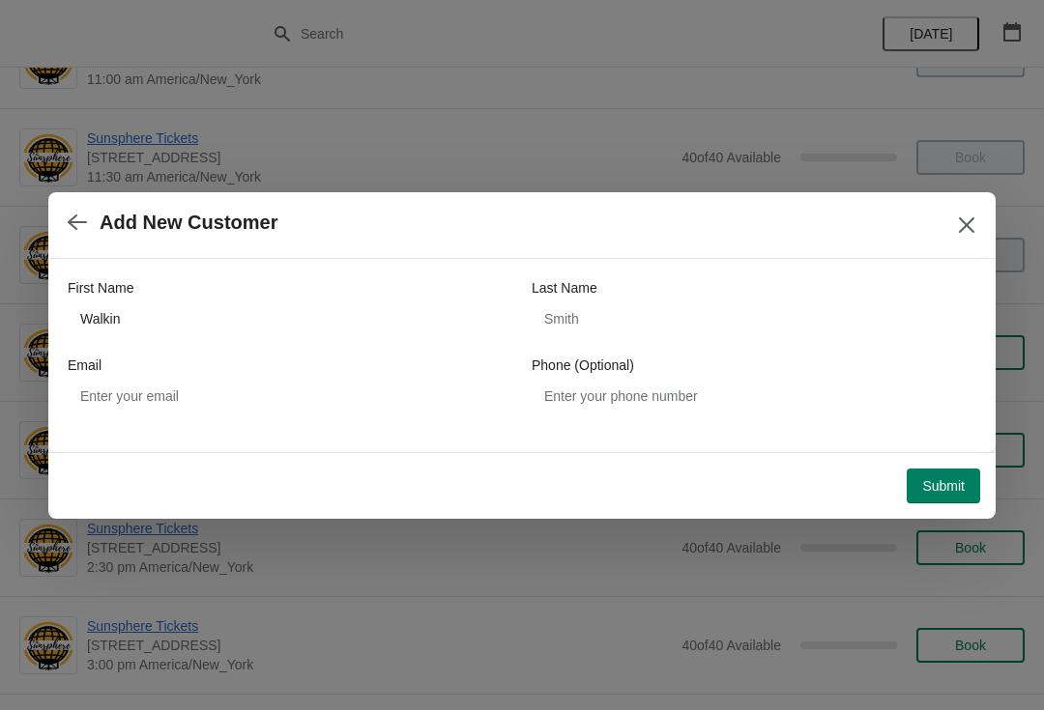
click at [961, 470] on button "Submit" at bounding box center [942, 486] width 73 height 35
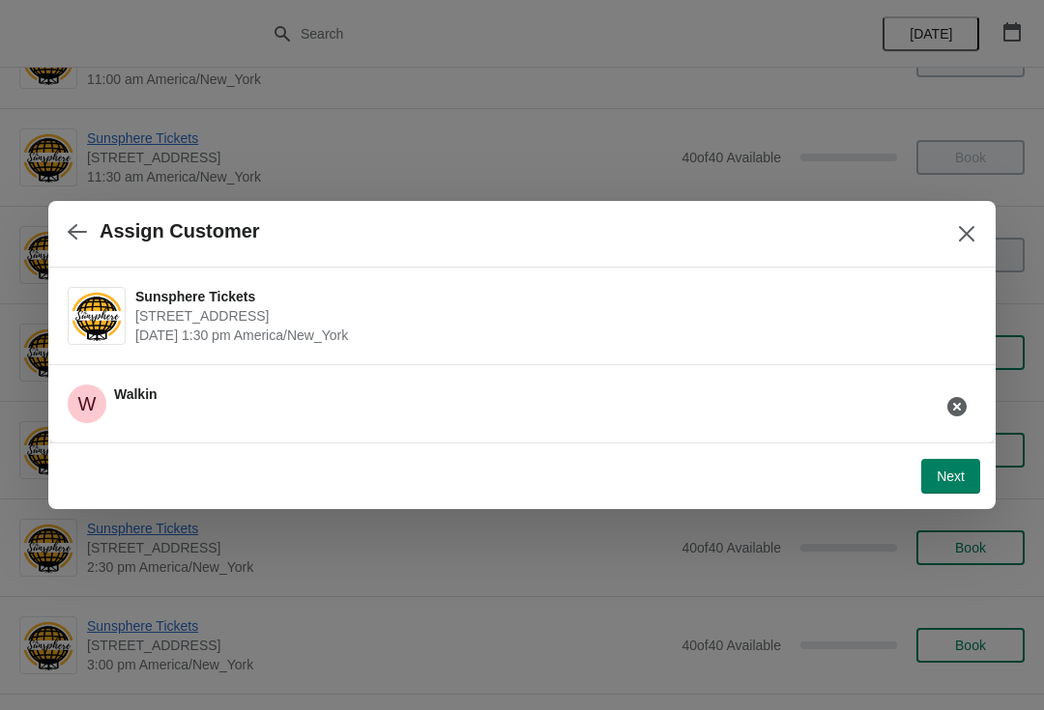
click at [956, 464] on button "Next" at bounding box center [950, 476] width 59 height 35
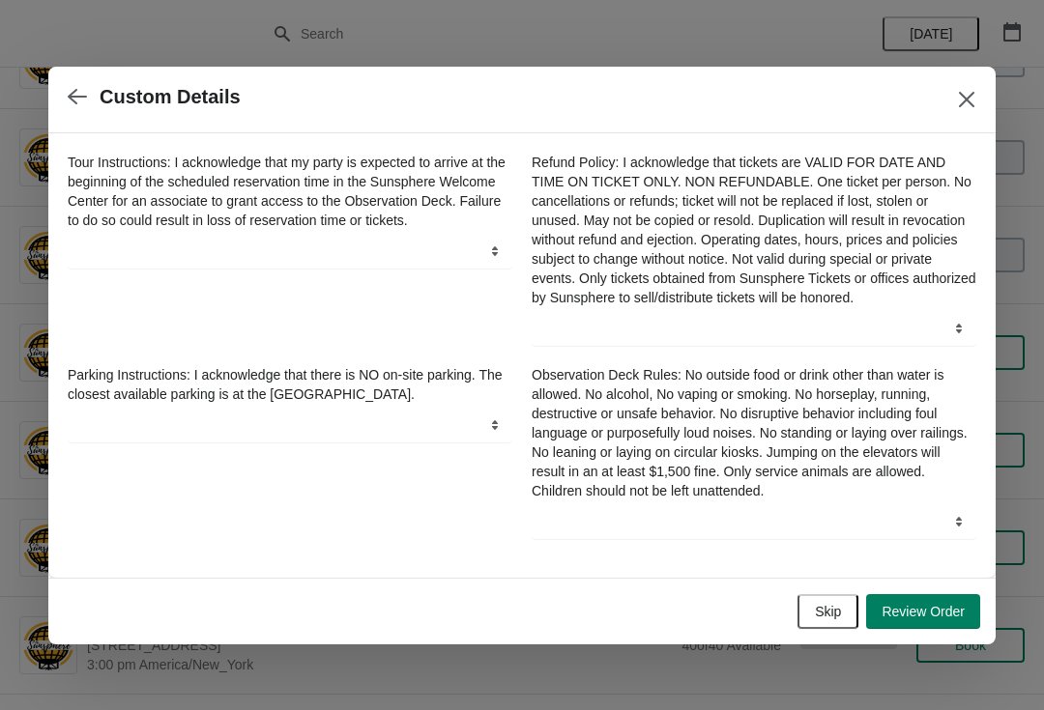
click at [838, 605] on button "Skip" at bounding box center [827, 611] width 61 height 35
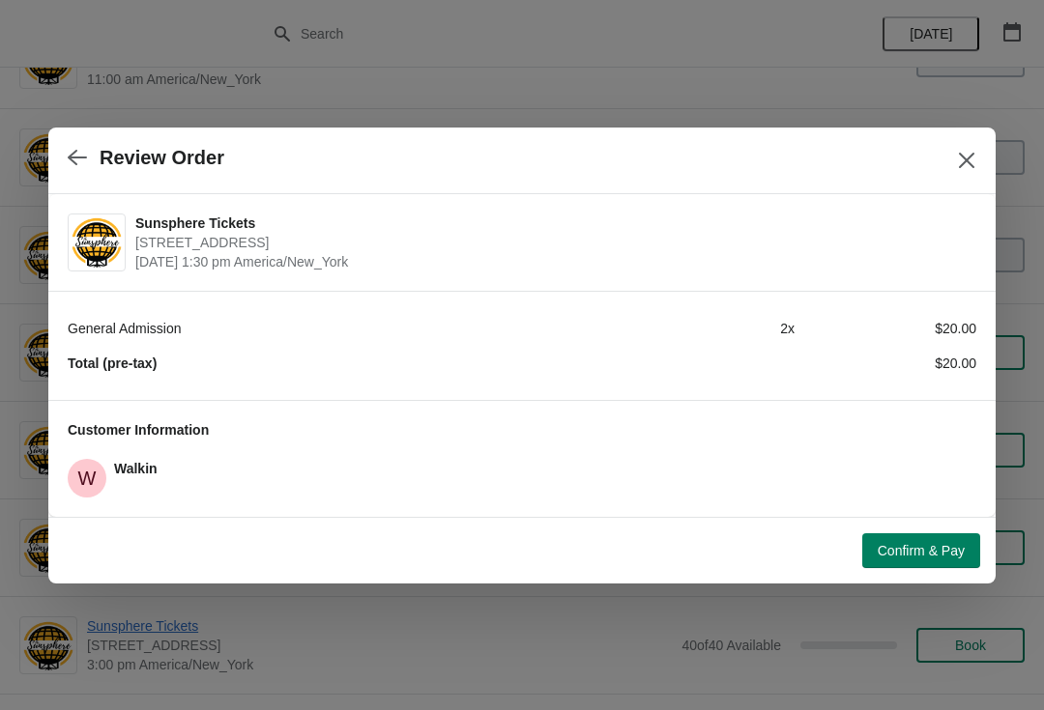
click at [928, 533] on button "Confirm & Pay" at bounding box center [921, 550] width 118 height 35
